Goal: Task Accomplishment & Management: Manage account settings

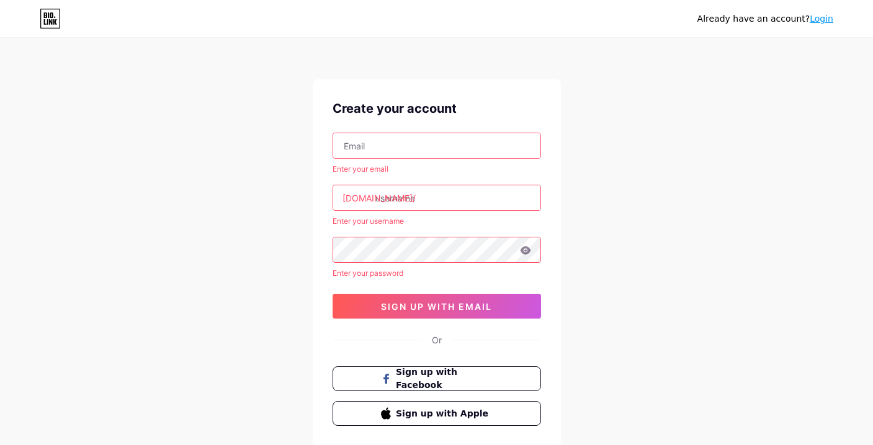
click at [438, 146] on input "text" at bounding box center [436, 145] width 207 height 25
click at [434, 146] on input "shpalta.media" at bounding box center [436, 145] width 207 height 25
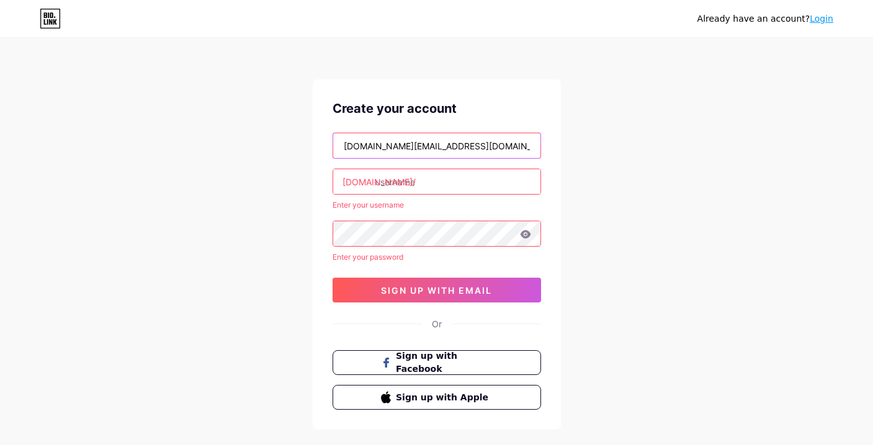
type input "[DOMAIN_NAME][EMAIL_ADDRESS][DOMAIN_NAME]"
click at [421, 179] on input "text" at bounding box center [436, 181] width 207 height 25
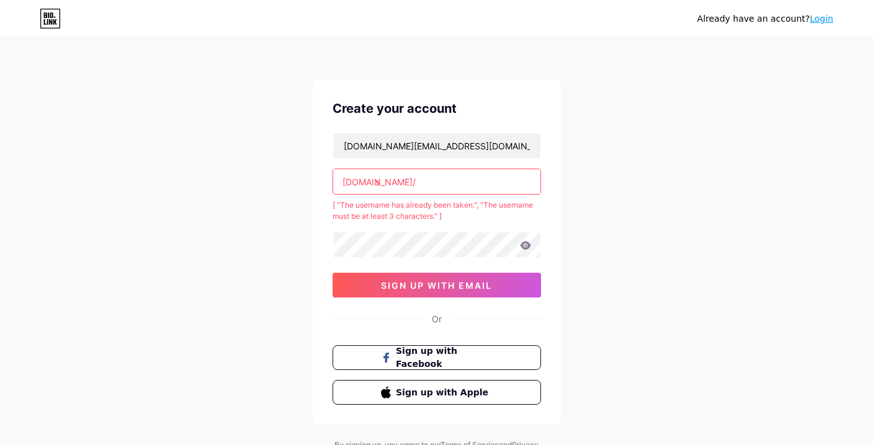
type input "s"
paste input "shpaltamedia"
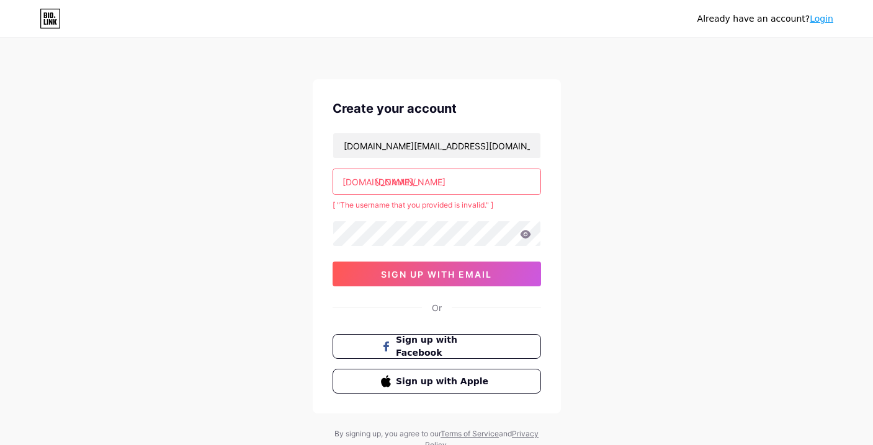
click at [407, 184] on input "shpalta.media" at bounding box center [436, 181] width 207 height 25
click at [439, 186] on input "shpaltamedia" at bounding box center [436, 181] width 207 height 25
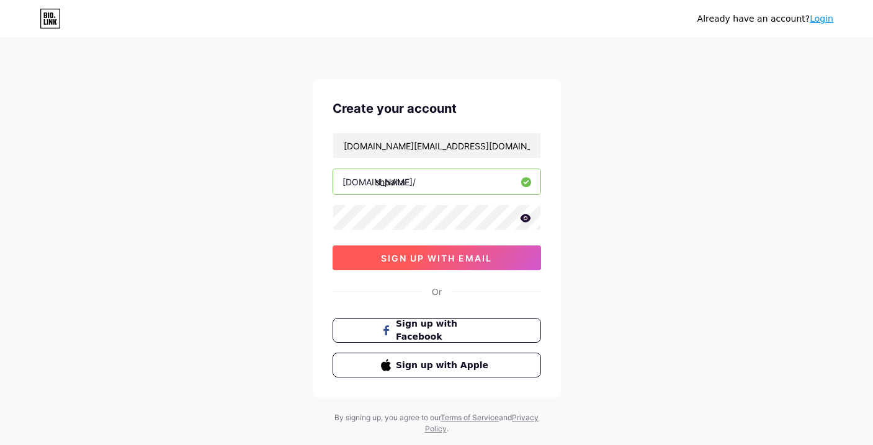
type input "shpalta"
click at [519, 262] on button "sign up with email" at bounding box center [436, 258] width 208 height 25
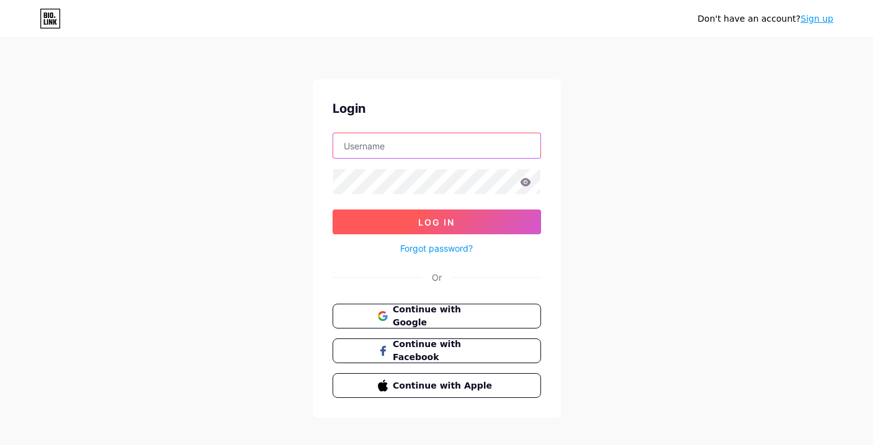
type input "[DOMAIN_NAME][EMAIL_ADDRESS][DOMAIN_NAME]"
click at [479, 230] on button "Log In" at bounding box center [436, 222] width 208 height 25
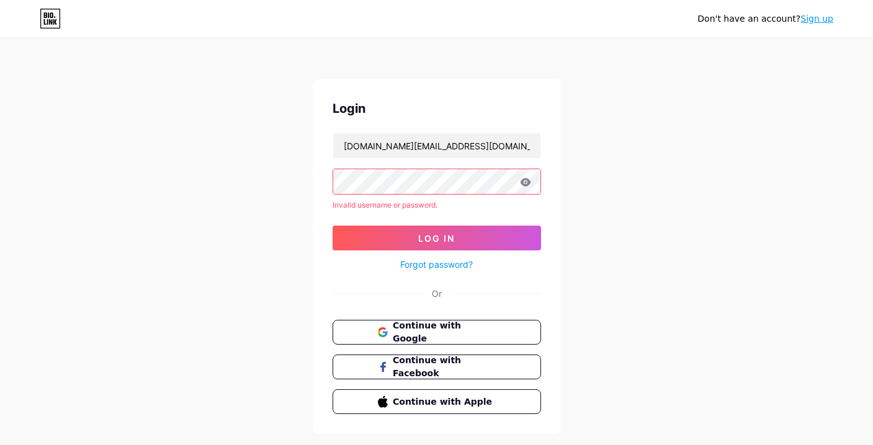
click at [525, 183] on icon at bounding box center [525, 182] width 11 height 8
click at [528, 182] on icon at bounding box center [525, 182] width 11 height 8
click at [527, 186] on icon at bounding box center [525, 182] width 11 height 9
click at [435, 328] on span "Continue with Google" at bounding box center [444, 332] width 104 height 27
click at [488, 332] on span "Continue with Google" at bounding box center [444, 332] width 104 height 27
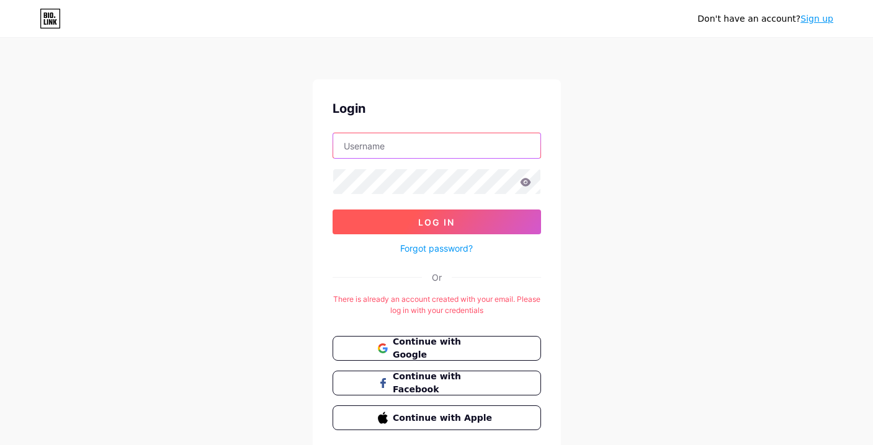
type input "[DOMAIN_NAME][EMAIL_ADDRESS][DOMAIN_NAME]"
click at [497, 224] on button "Log In" at bounding box center [436, 222] width 208 height 25
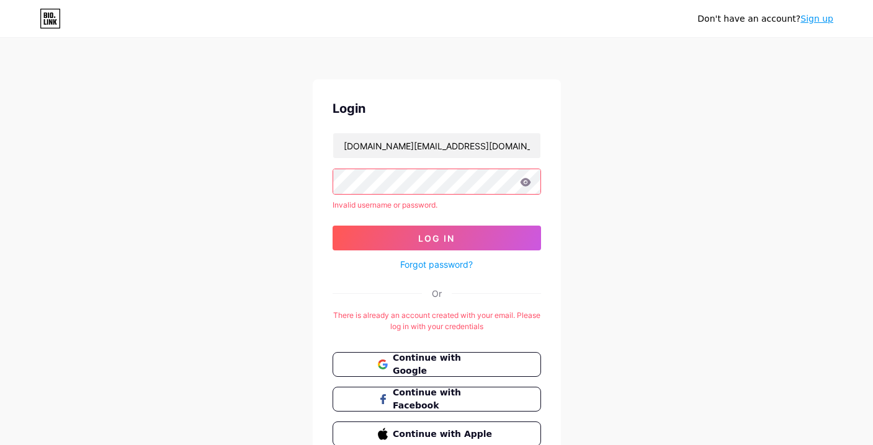
click at [530, 181] on icon at bounding box center [525, 182] width 11 height 9
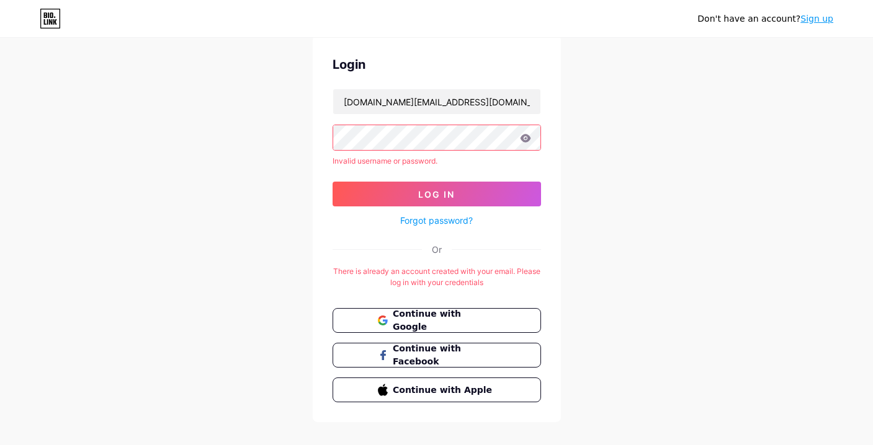
scroll to position [60, 0]
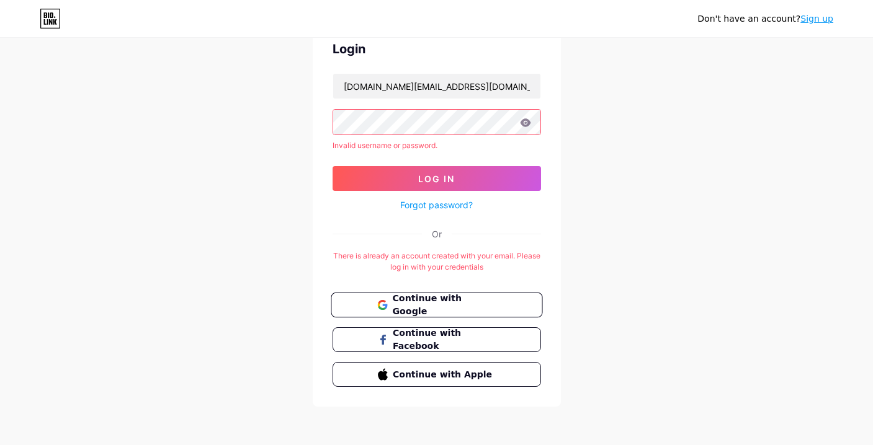
click at [470, 306] on span "Continue with Google" at bounding box center [444, 305] width 104 height 27
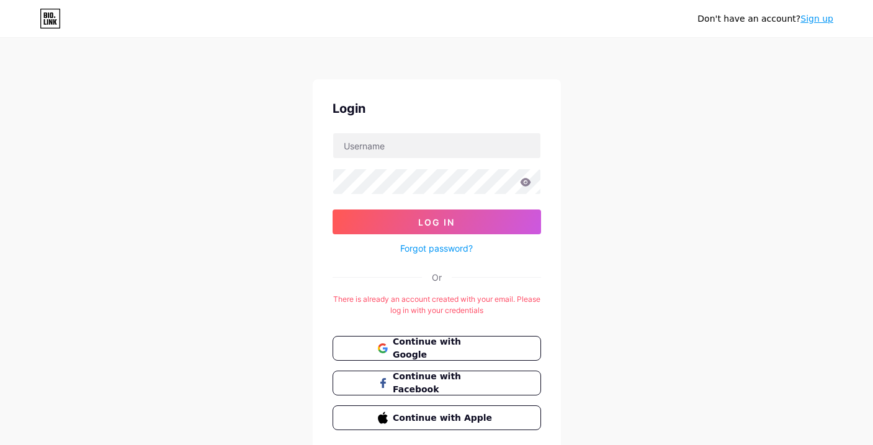
scroll to position [43, 0]
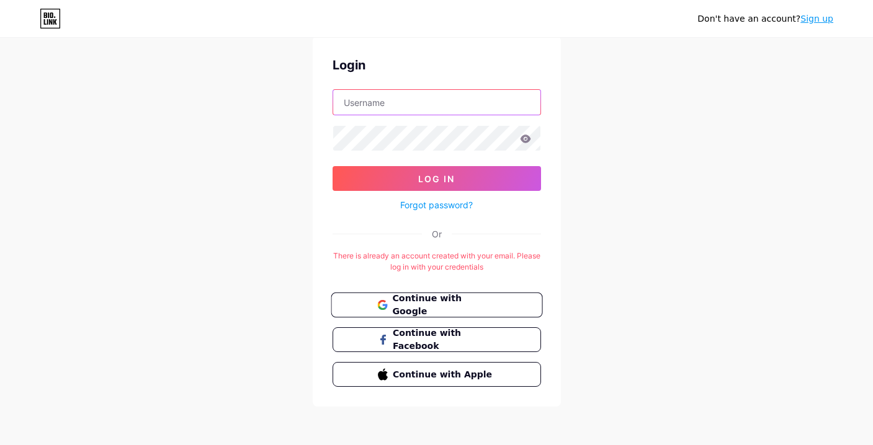
type input "[DOMAIN_NAME][EMAIL_ADDRESS][DOMAIN_NAME]"
click at [495, 299] on span "Continue with Google" at bounding box center [444, 305] width 104 height 27
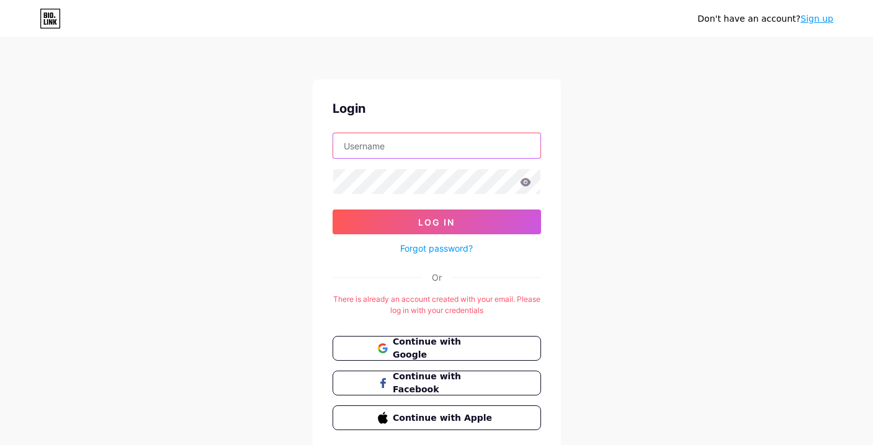
type input "[DOMAIN_NAME][EMAIL_ADDRESS][DOMAIN_NAME]"
click at [453, 251] on link "Forgot password?" at bounding box center [436, 248] width 73 height 13
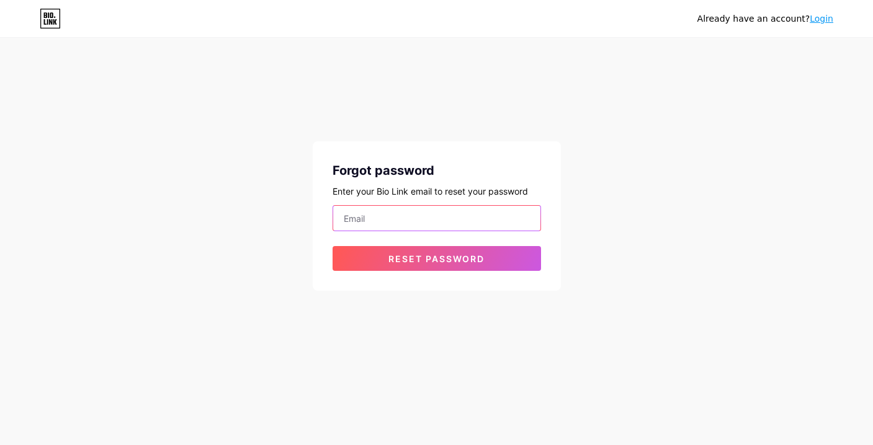
type input "[DOMAIN_NAME][EMAIL_ADDRESS][DOMAIN_NAME]"
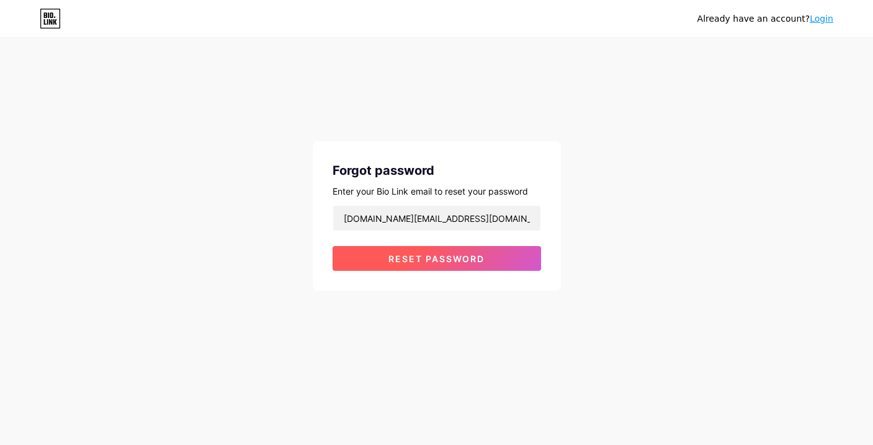
click at [453, 256] on span "Reset password" at bounding box center [436, 259] width 96 height 11
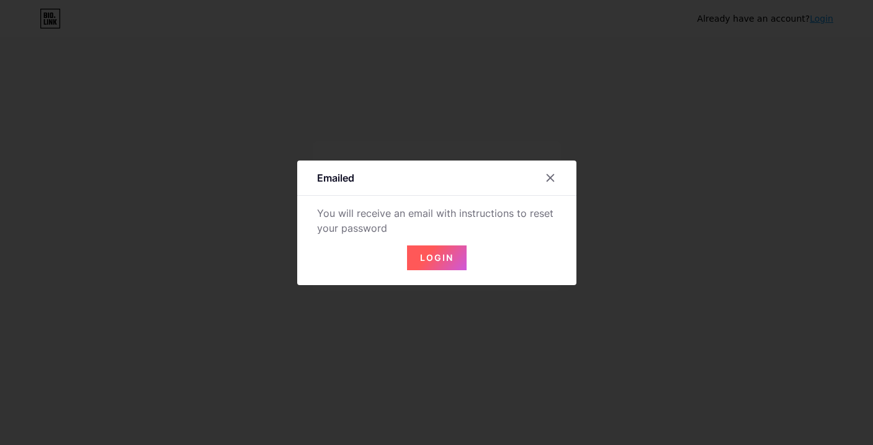
click at [453, 256] on button "Login" at bounding box center [437, 258] width 60 height 25
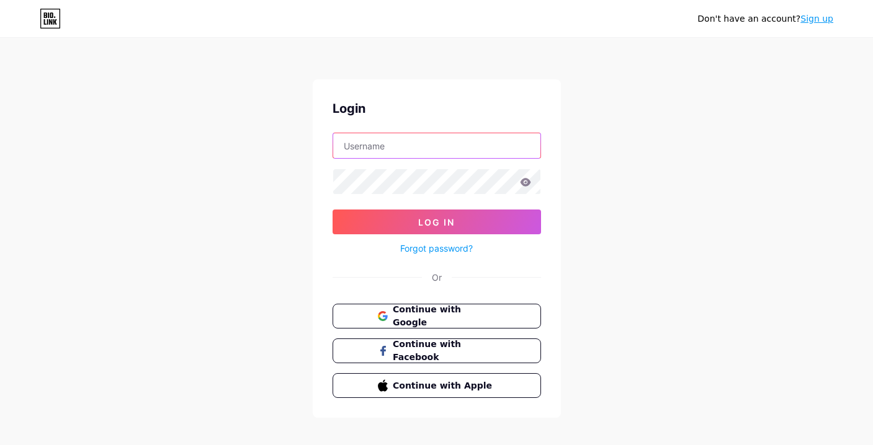
type input "[DOMAIN_NAME][EMAIL_ADDRESS][DOMAIN_NAME]"
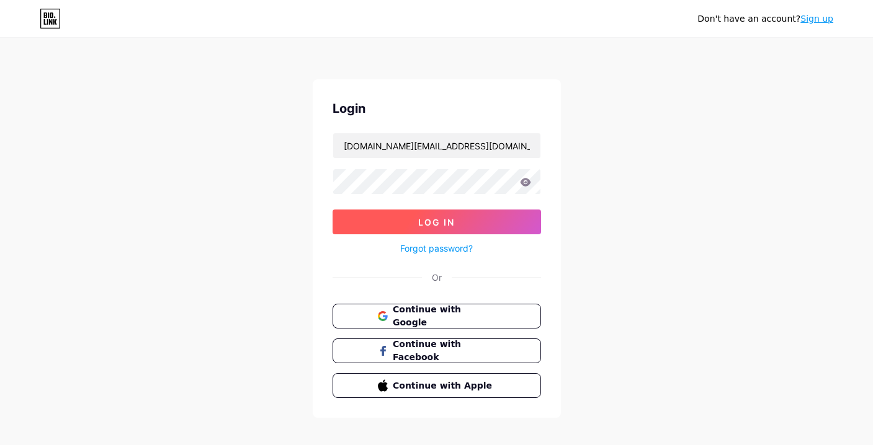
click at [448, 225] on span "Log In" at bounding box center [436, 222] width 37 height 11
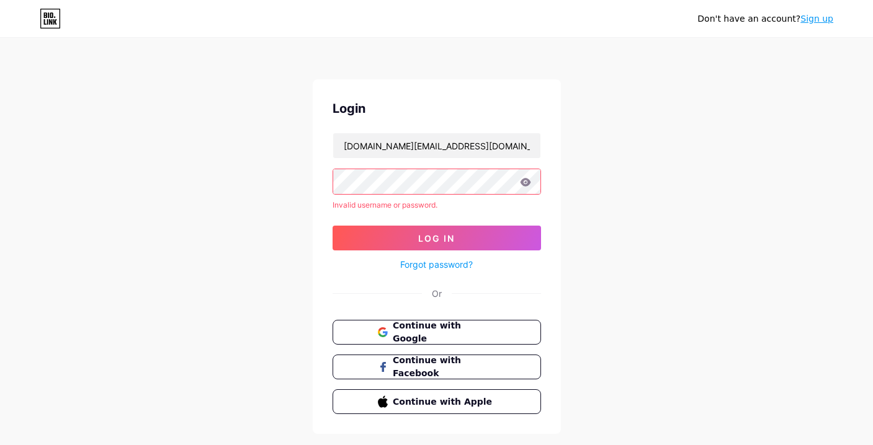
click at [525, 181] on icon at bounding box center [525, 182] width 11 height 9
click at [525, 183] on icon at bounding box center [525, 182] width 11 height 8
click at [469, 234] on button "Log In" at bounding box center [436, 238] width 208 height 25
click at [444, 260] on link "Forgot password?" at bounding box center [436, 264] width 73 height 13
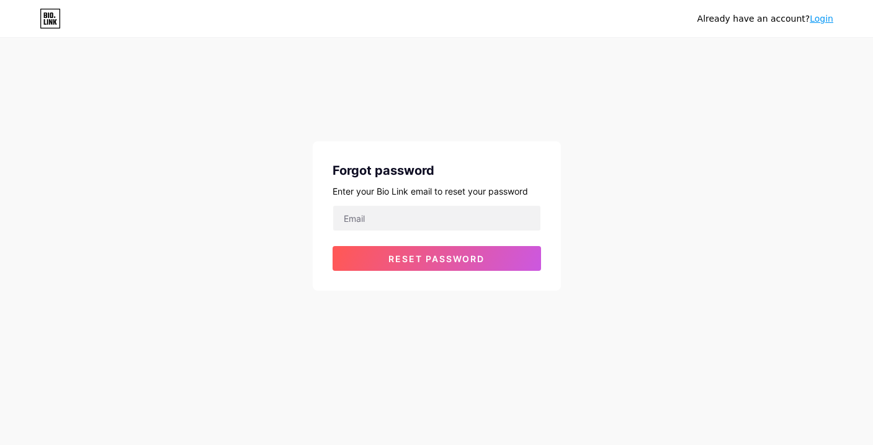
type input "[DOMAIN_NAME][EMAIL_ADDRESS][DOMAIN_NAME]"
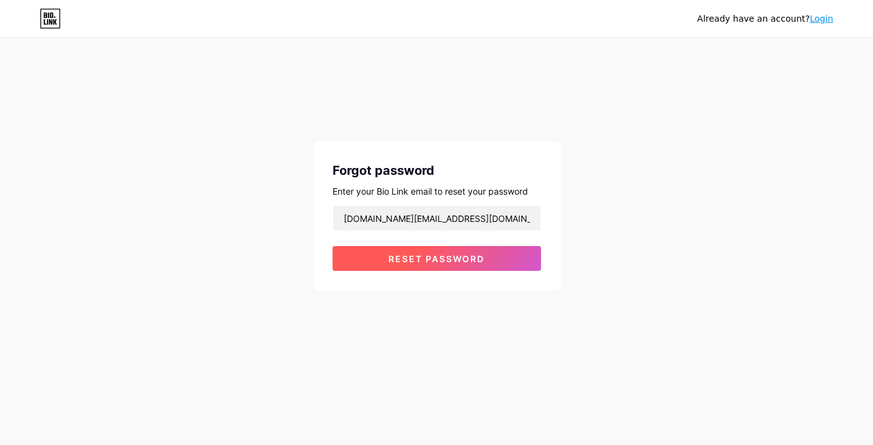
click at [489, 259] on button "Reset password" at bounding box center [436, 258] width 208 height 25
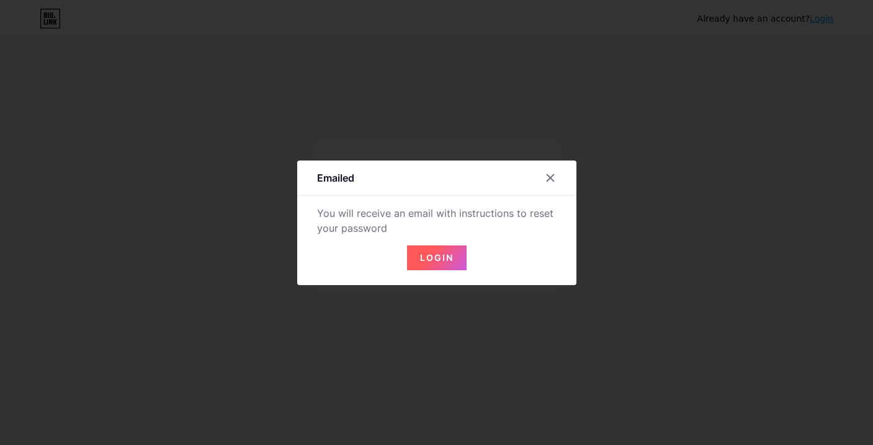
click at [421, 258] on span "Login" at bounding box center [436, 257] width 33 height 11
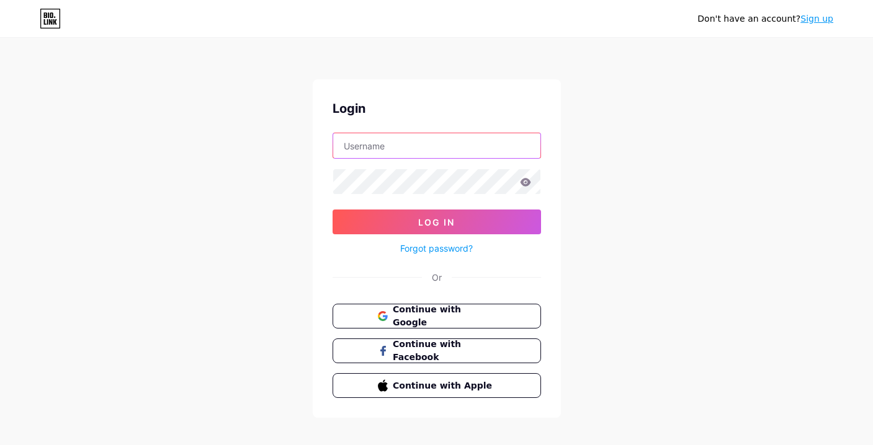
type input "[DOMAIN_NAME][EMAIL_ADDRESS][DOMAIN_NAME]"
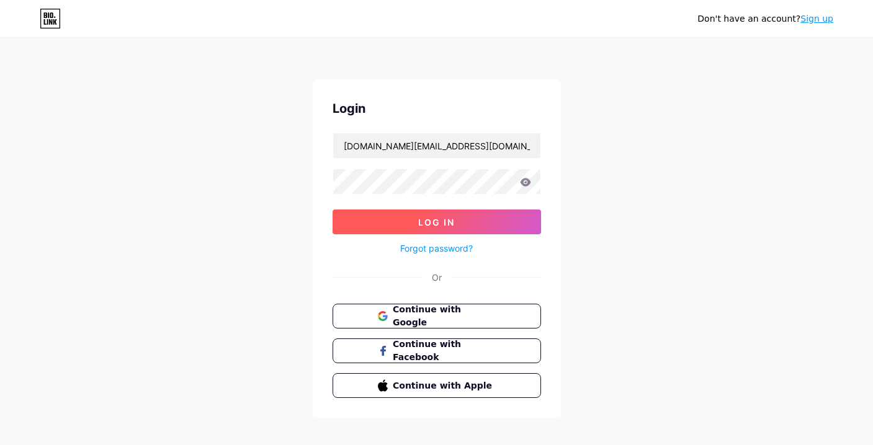
click at [449, 217] on span "Log In" at bounding box center [436, 222] width 37 height 11
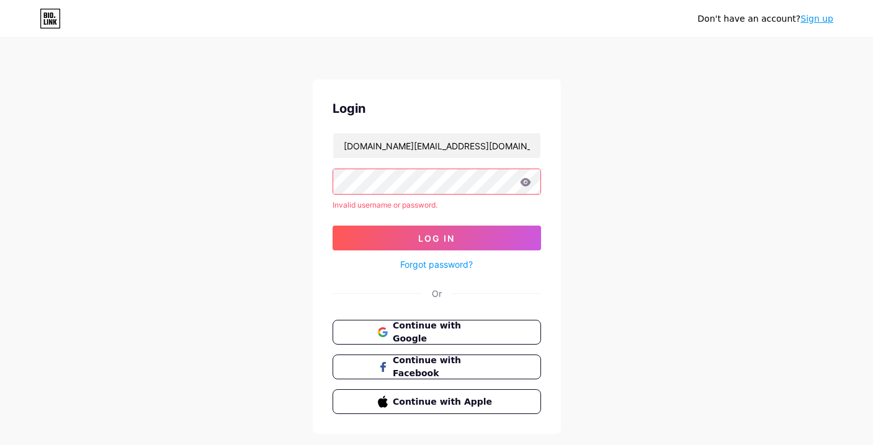
click at [522, 179] on icon at bounding box center [525, 182] width 11 height 8
click at [504, 304] on div "Login shpalta.media@gmail.com Invalid username or password. Log In Forgot passw…" at bounding box center [437, 256] width 248 height 355
click at [495, 323] on button "Continue with Google" at bounding box center [437, 332] width 212 height 25
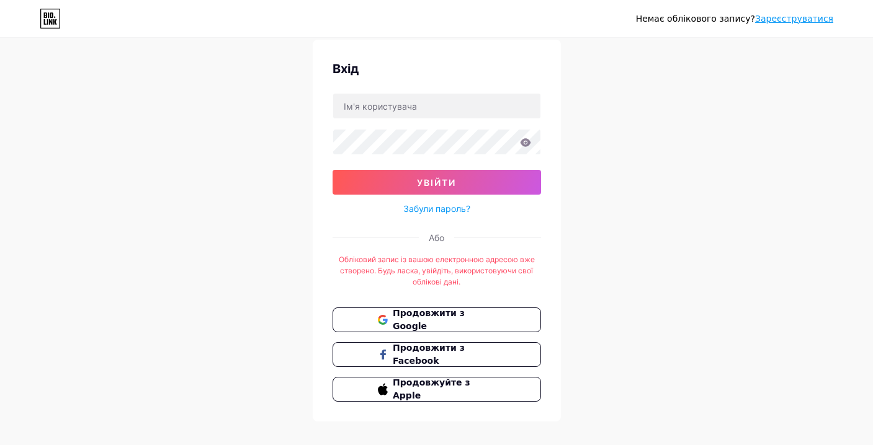
scroll to position [55, 0]
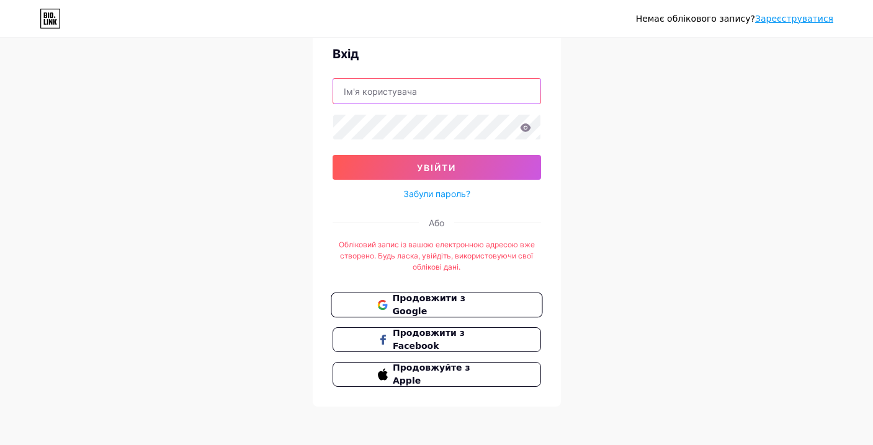
type input "[DOMAIN_NAME][EMAIL_ADDRESS][DOMAIN_NAME]"
click at [491, 299] on span "Продовжити з Google" at bounding box center [444, 305] width 104 height 27
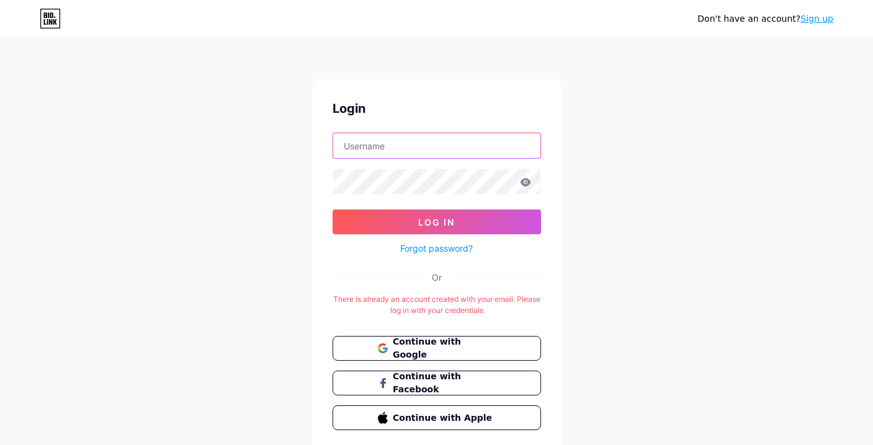
type input "[DOMAIN_NAME][EMAIL_ADDRESS][DOMAIN_NAME]"
click at [485, 153] on input "[DOMAIN_NAME][EMAIL_ADDRESS][DOMAIN_NAME]" at bounding box center [436, 145] width 207 height 25
